Goal: Check status: Check status

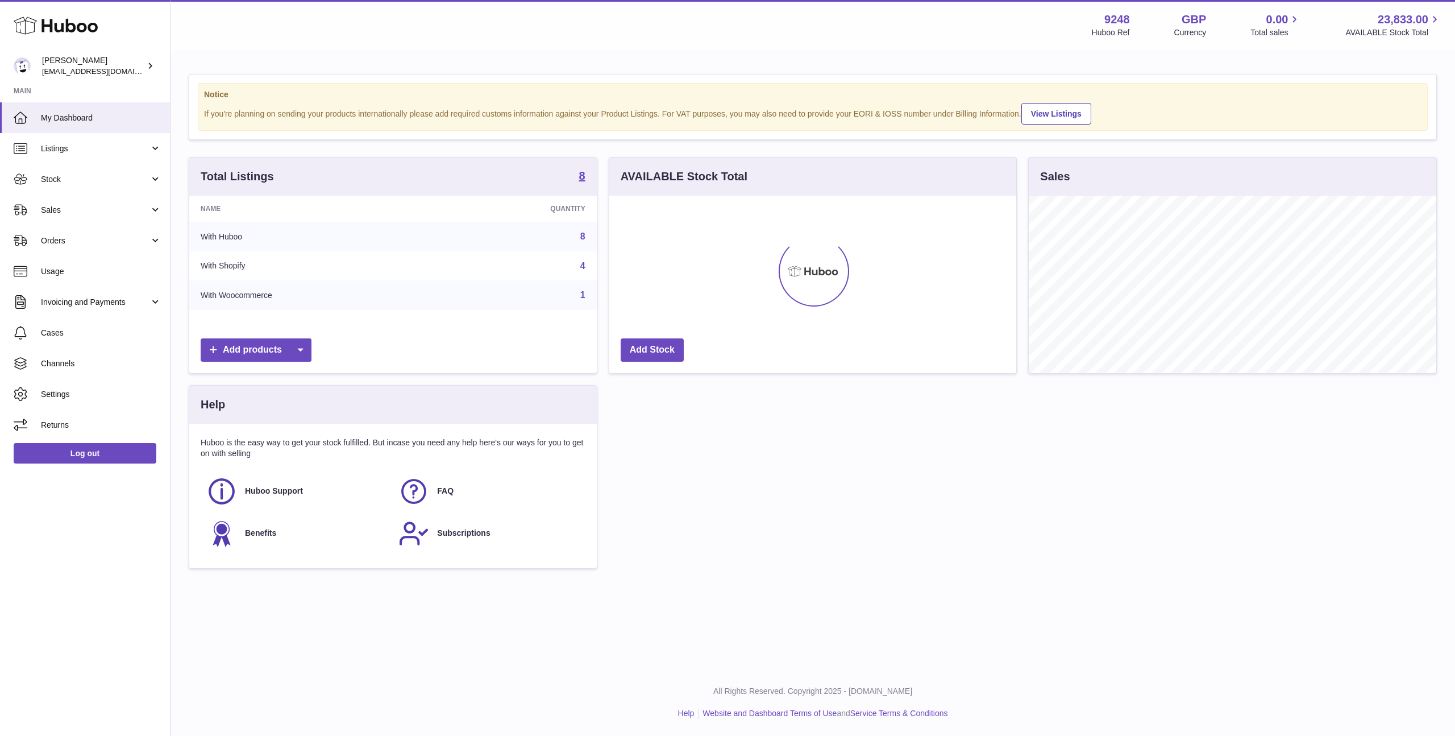
scroll to position [177, 407]
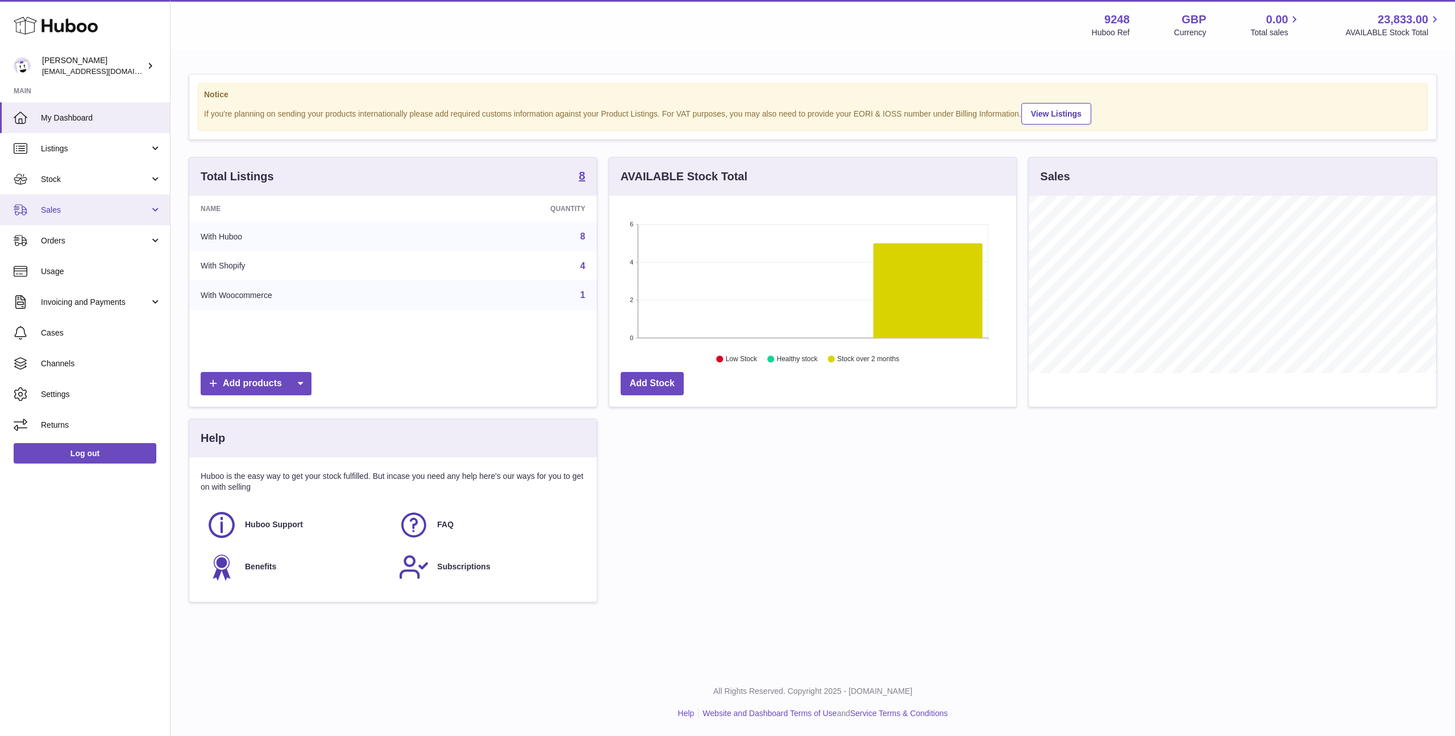
click at [127, 213] on span "Sales" at bounding box center [95, 210] width 109 height 11
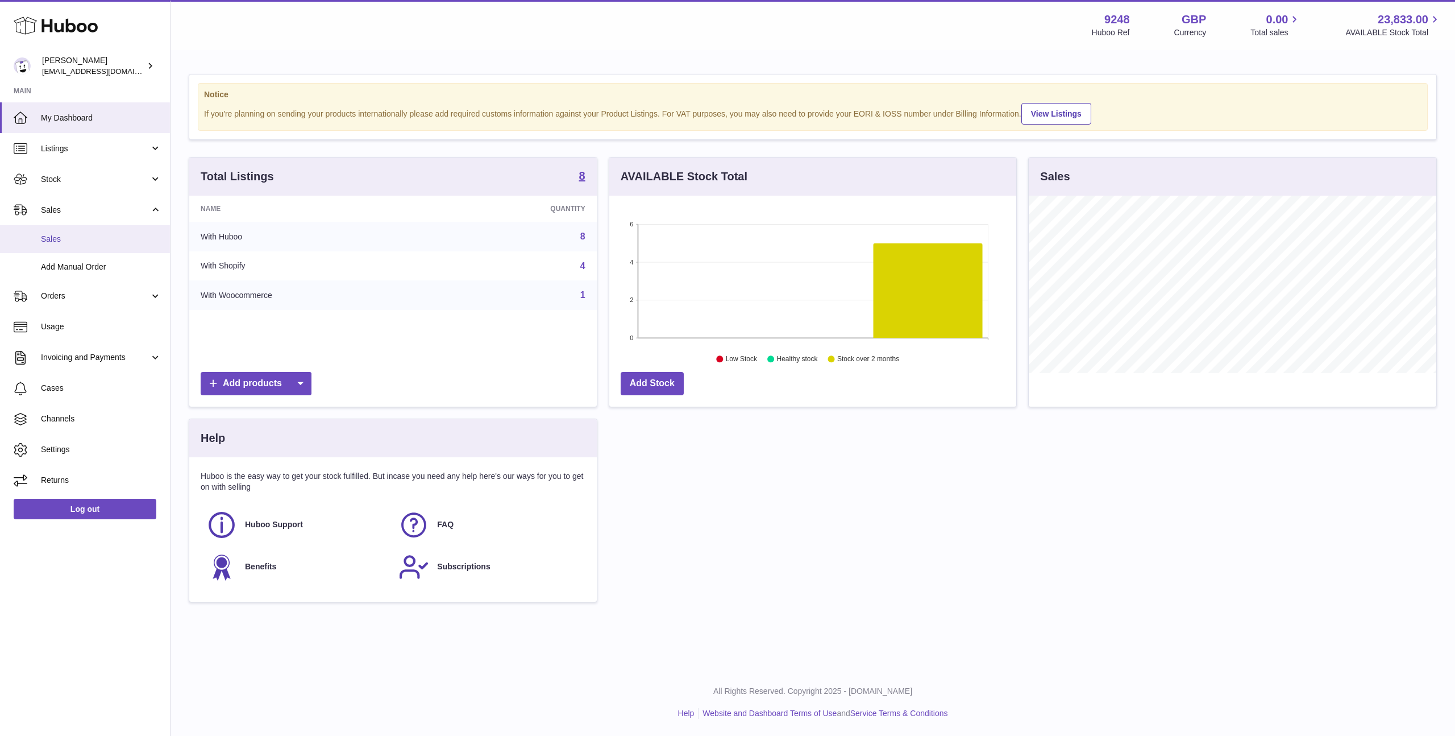
click at [123, 236] on span "Sales" at bounding box center [101, 239] width 121 height 11
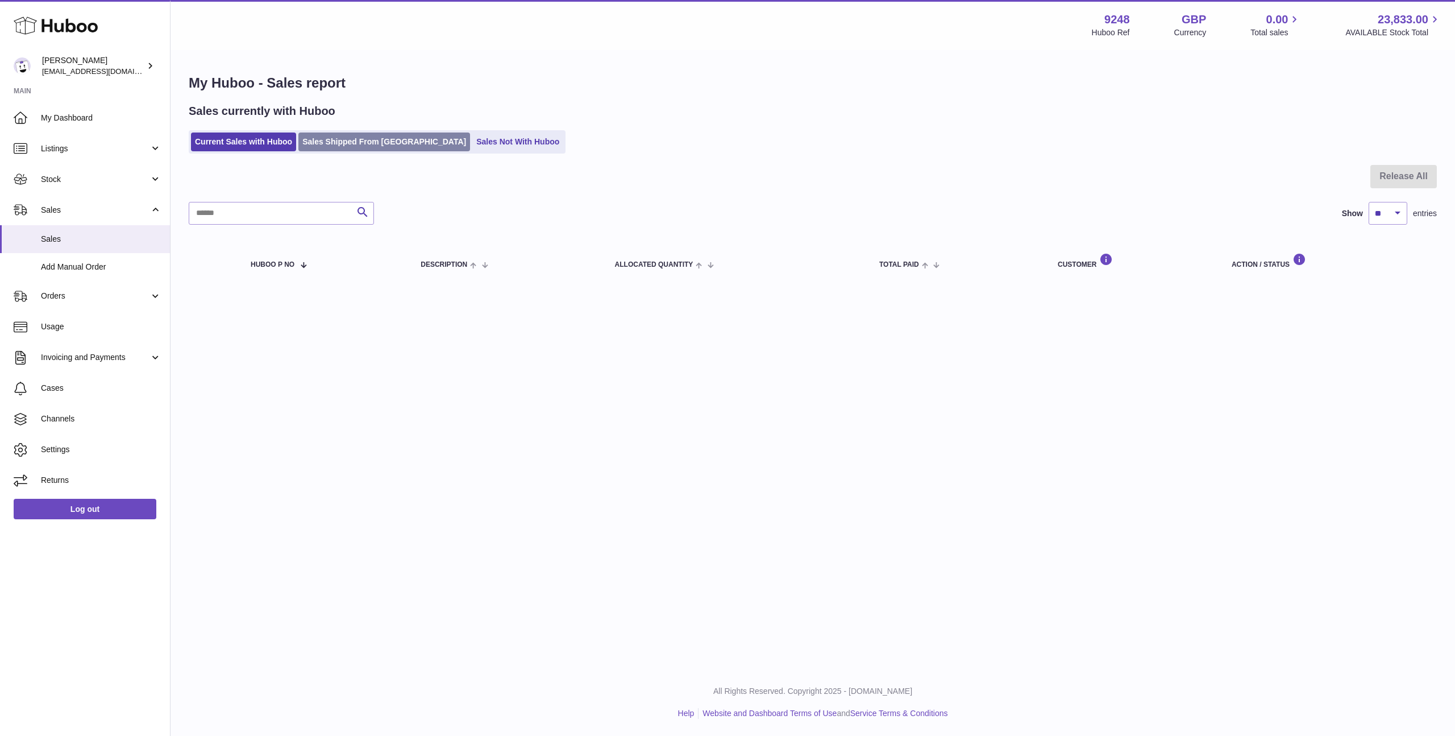
click at [358, 140] on link "Sales Shipped From [GEOGRAPHIC_DATA]" at bounding box center [384, 141] width 172 height 19
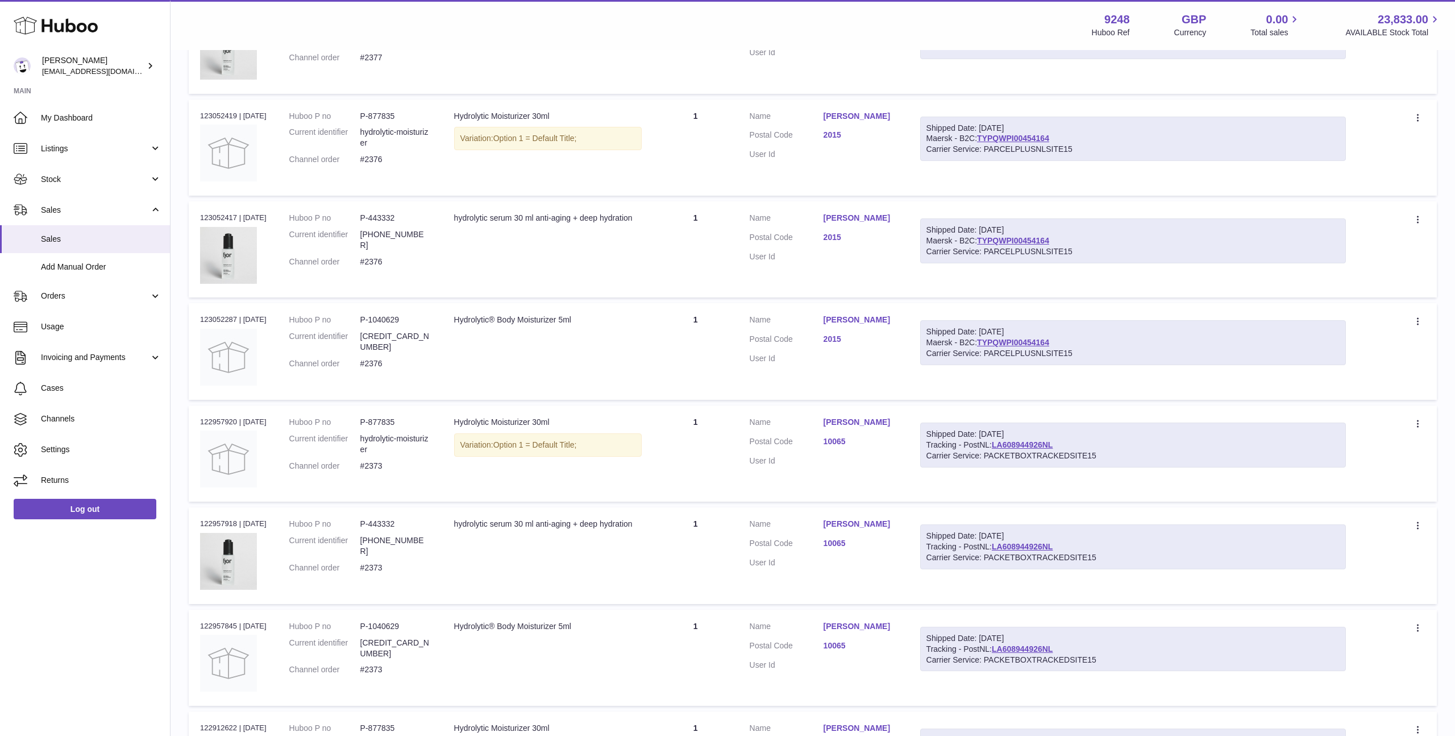
scroll to position [418, 0]
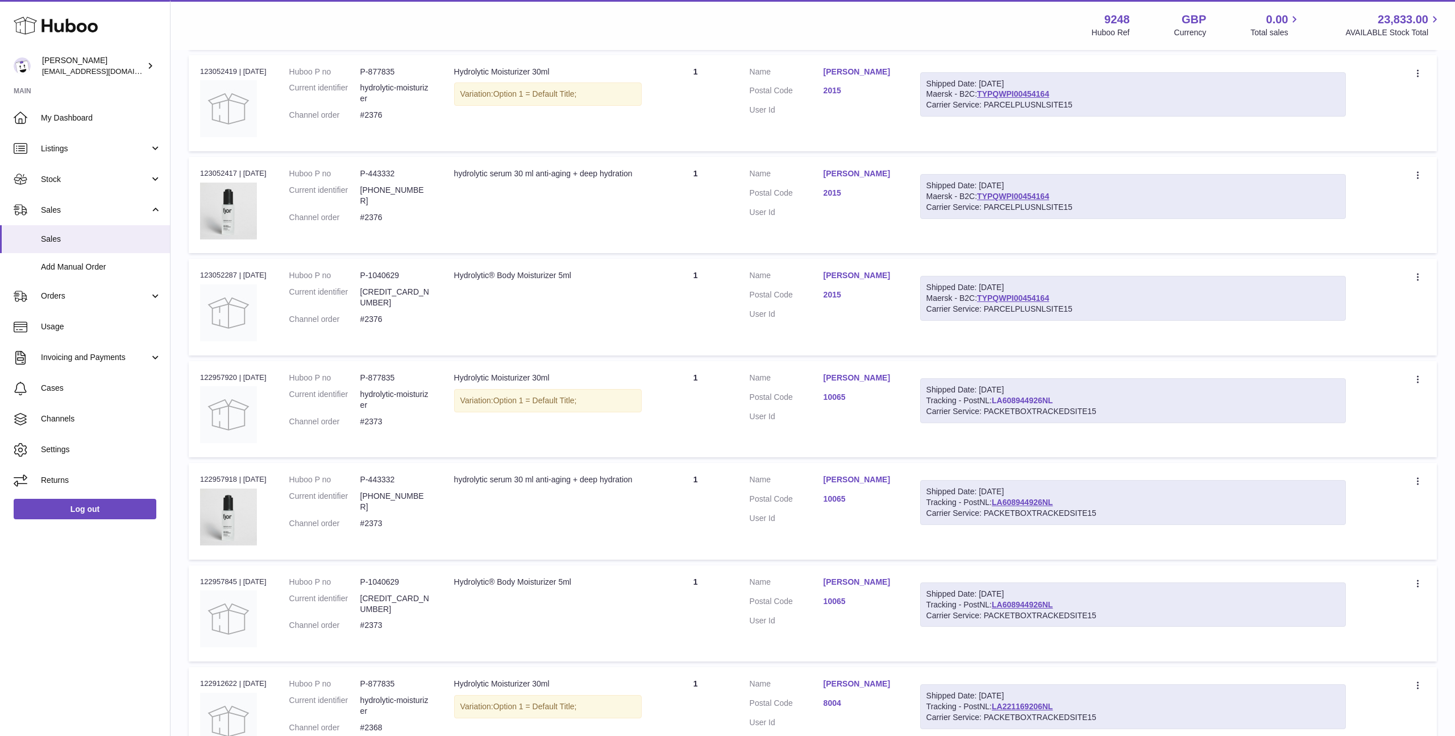
click at [1034, 399] on link "LA608944926NL" at bounding box center [1022, 400] width 61 height 9
click at [694, 346] on td "Quantity 1" at bounding box center [695, 307] width 85 height 96
